Goal: Information Seeking & Learning: Learn about a topic

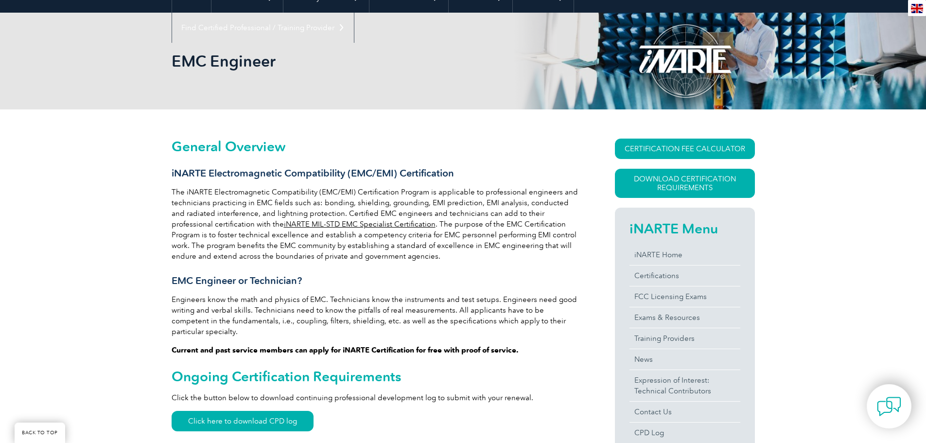
scroll to position [185, 0]
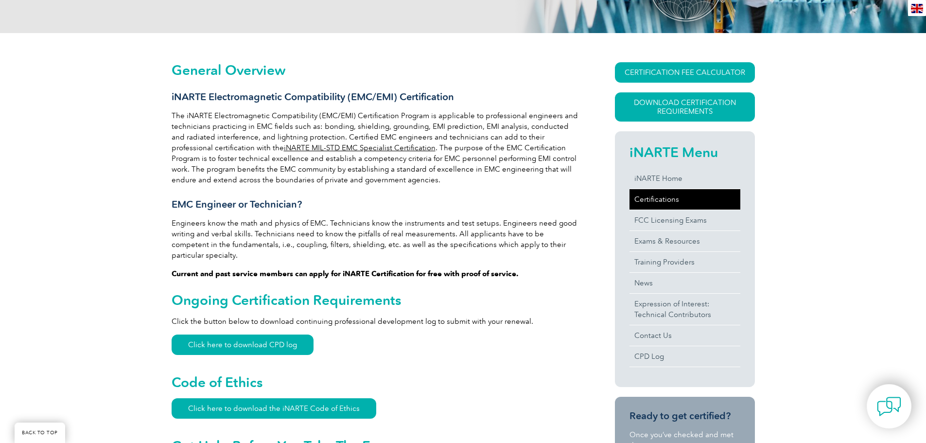
click at [639, 203] on link "Certifications" at bounding box center [684, 199] width 111 height 20
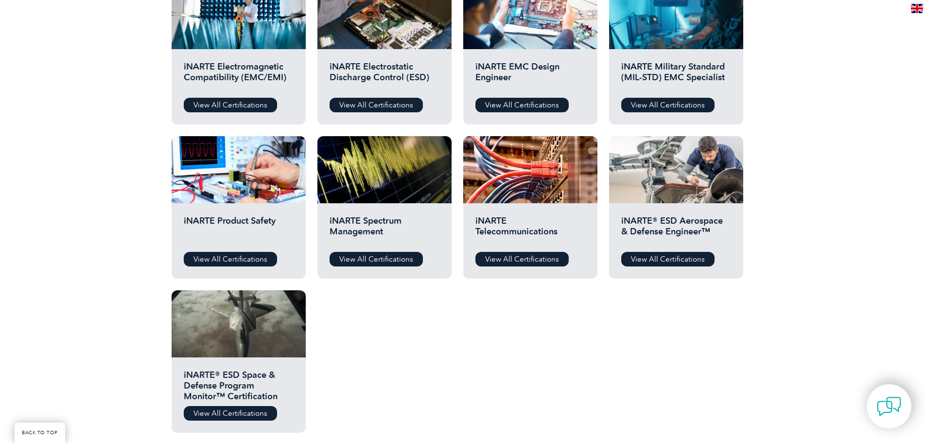
scroll to position [268, 0]
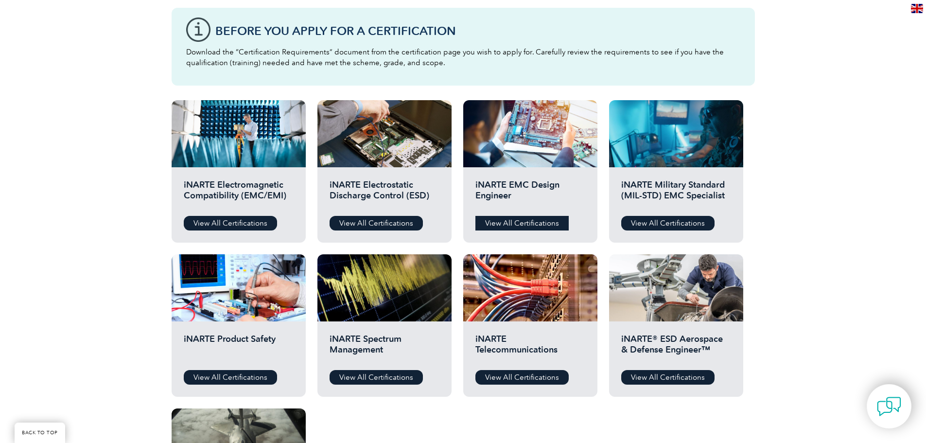
click at [522, 226] on link "View All Certifications" at bounding box center [521, 223] width 93 height 15
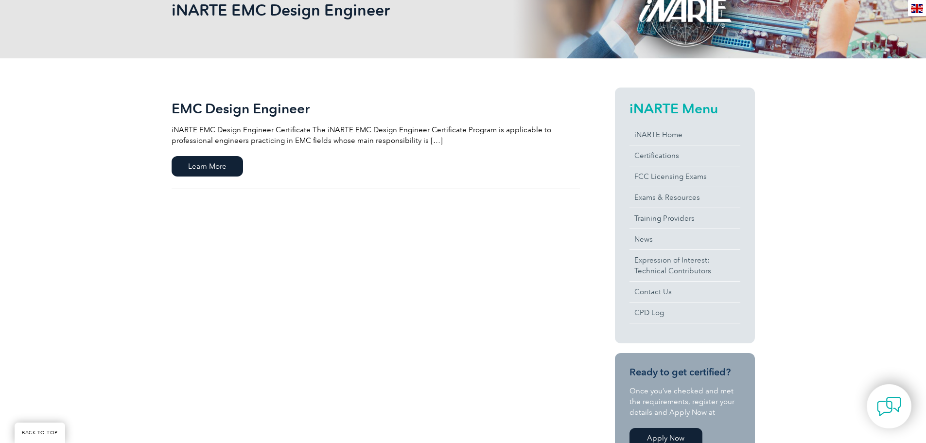
scroll to position [98, 0]
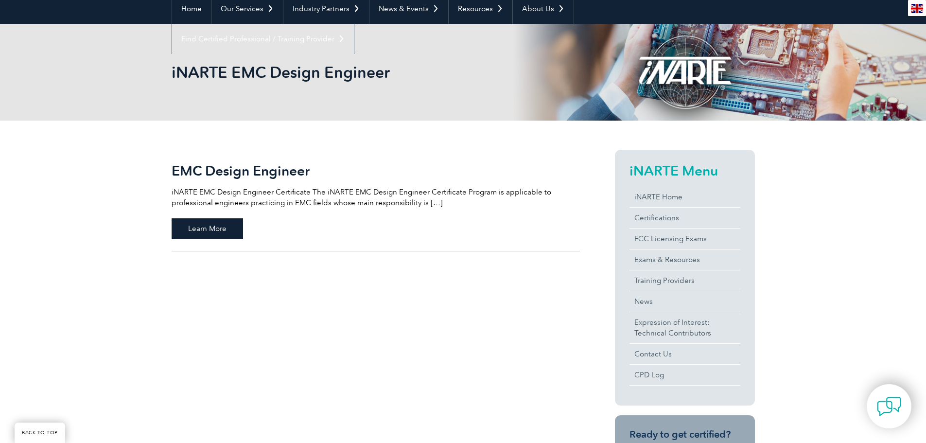
click at [185, 228] on span "Learn More" at bounding box center [207, 228] width 71 height 20
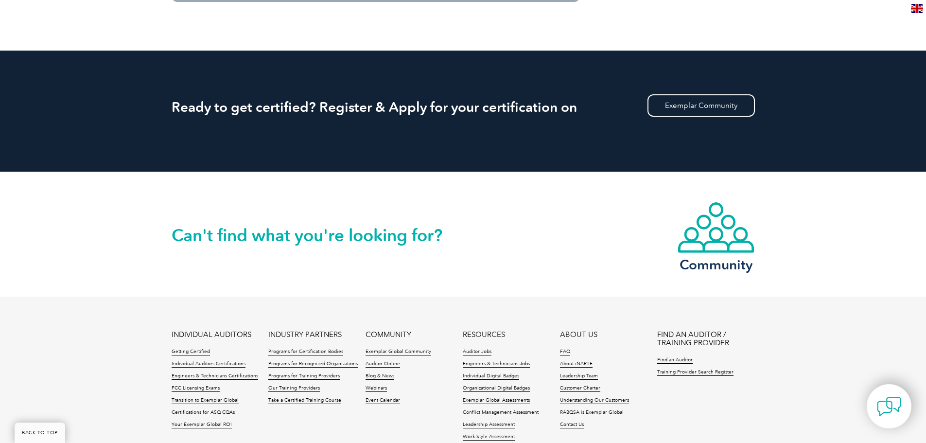
scroll to position [1541, 0]
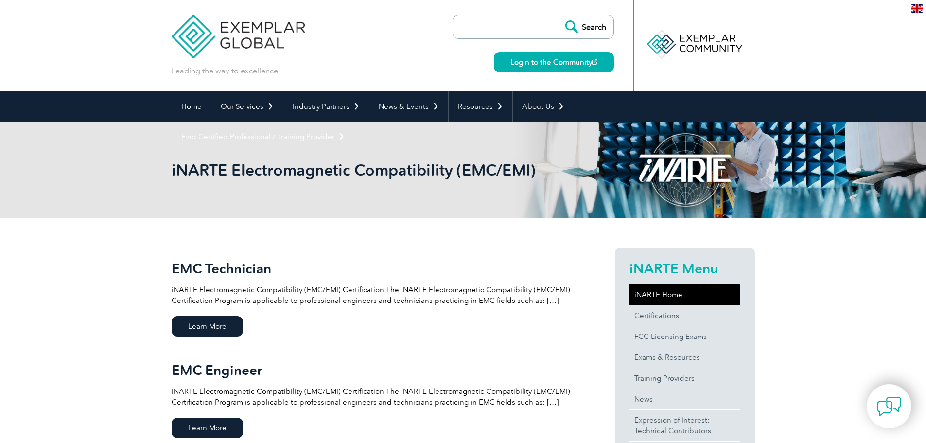
click at [656, 293] on link "iNARTE Home" at bounding box center [684, 294] width 111 height 20
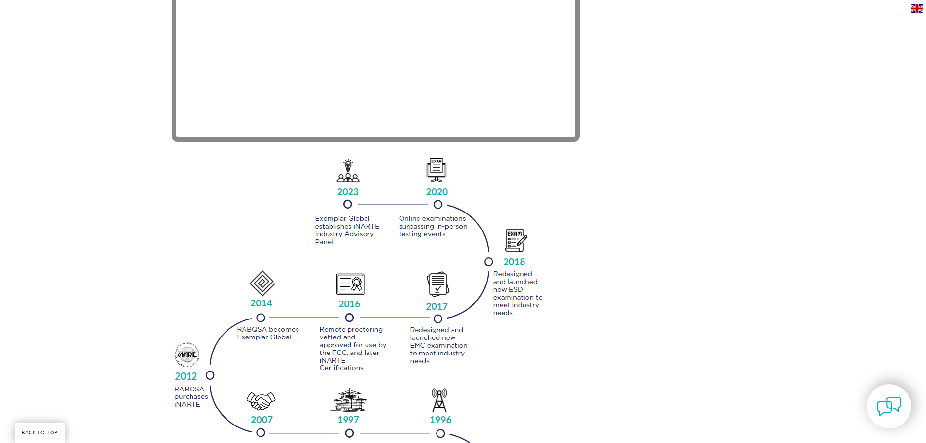
scroll to position [968, 0]
